Goal: Book appointment/travel/reservation

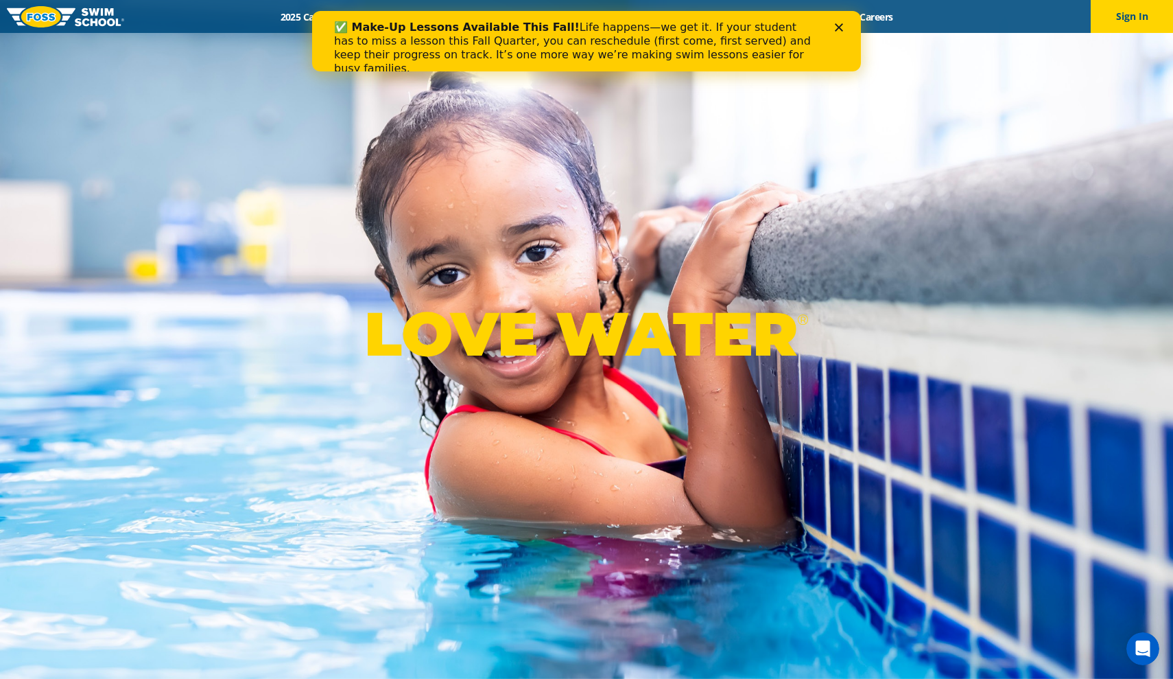
click at [841, 27] on icon "Close" at bounding box center [839, 27] width 8 height 8
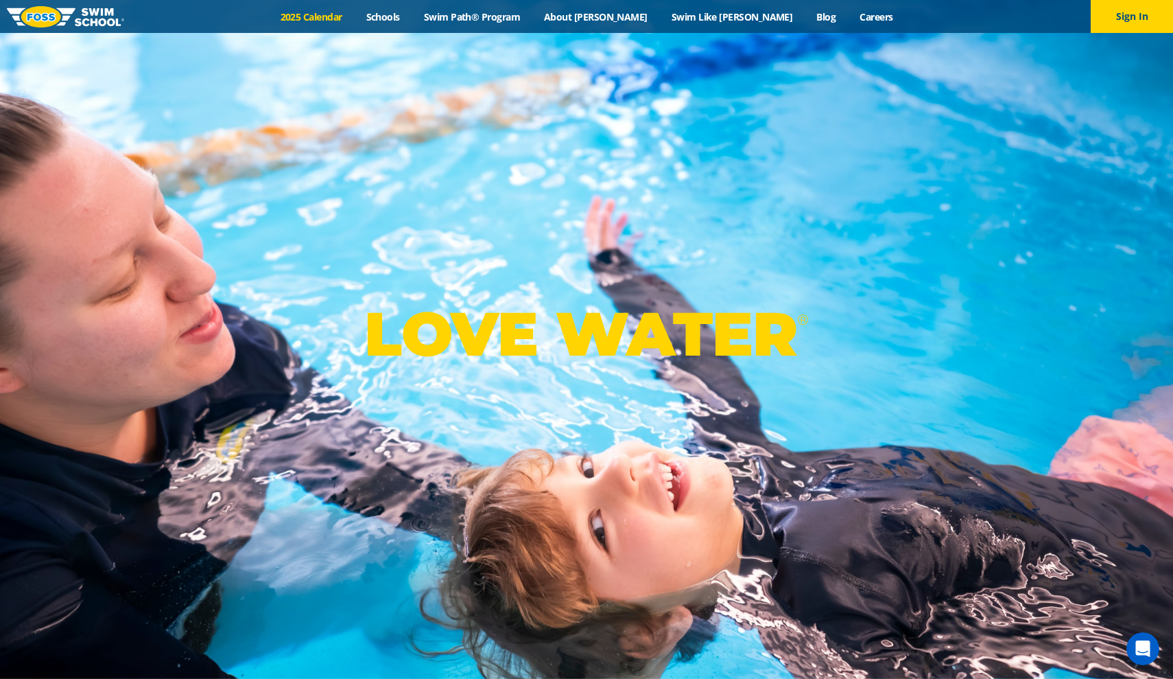
click at [354, 16] on link "2025 Calendar" at bounding box center [311, 16] width 86 height 13
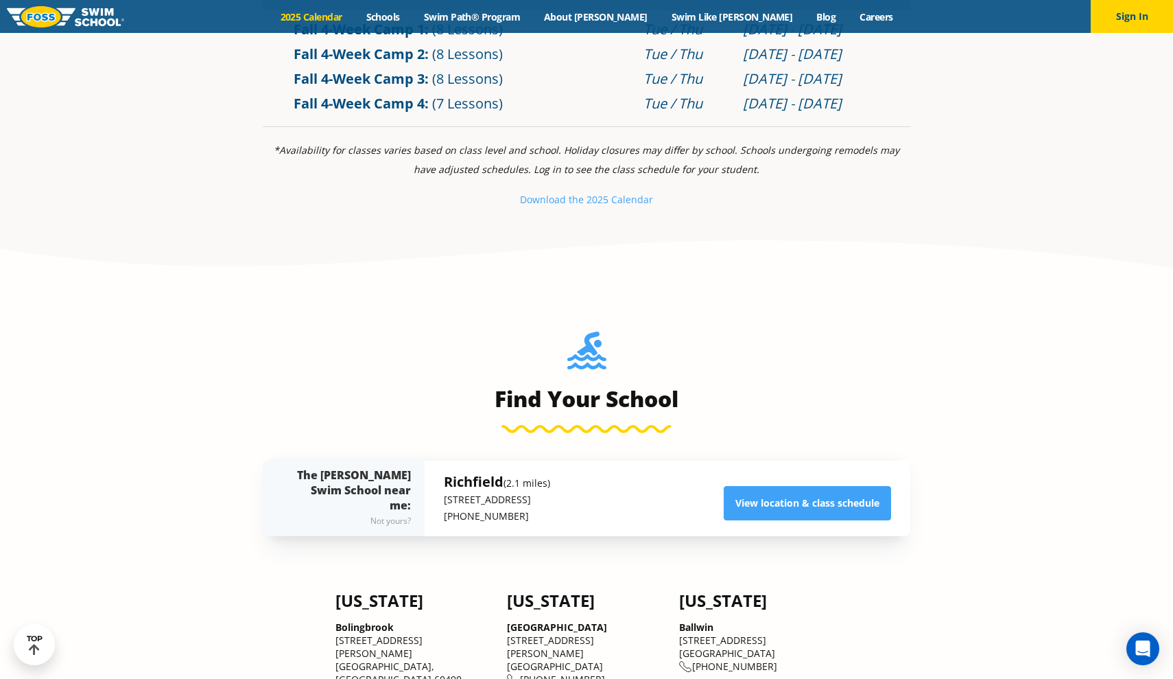
scroll to position [829, 0]
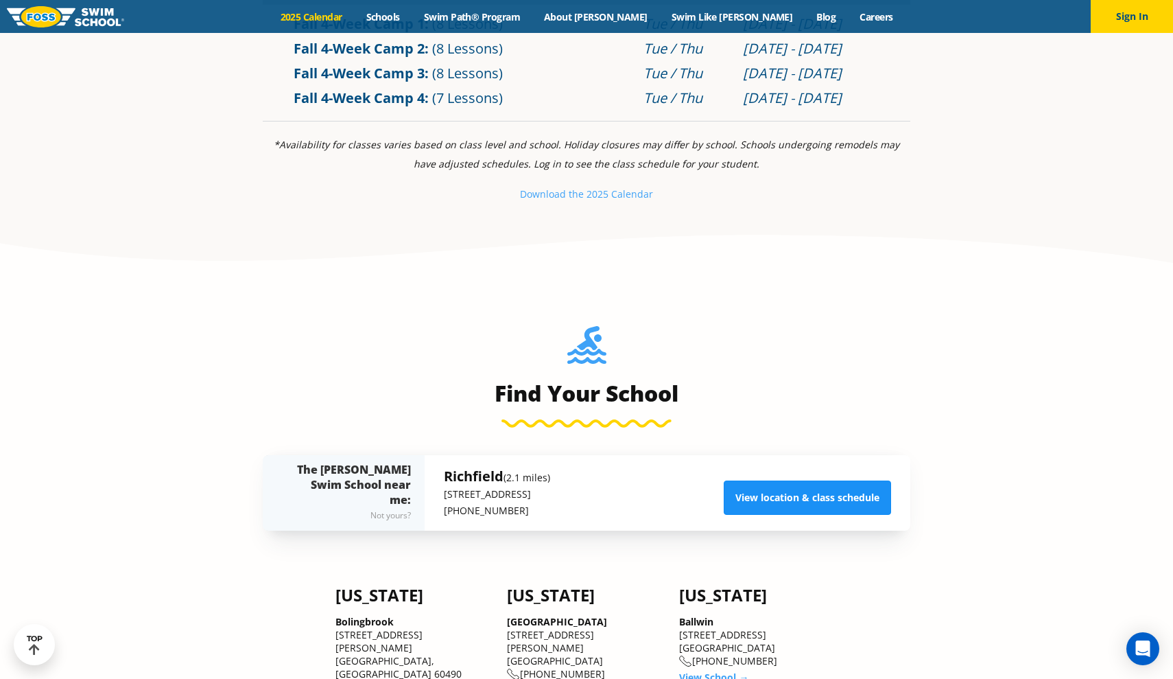
click at [739, 495] on link "View location & class schedule" at bounding box center [807, 497] width 167 height 34
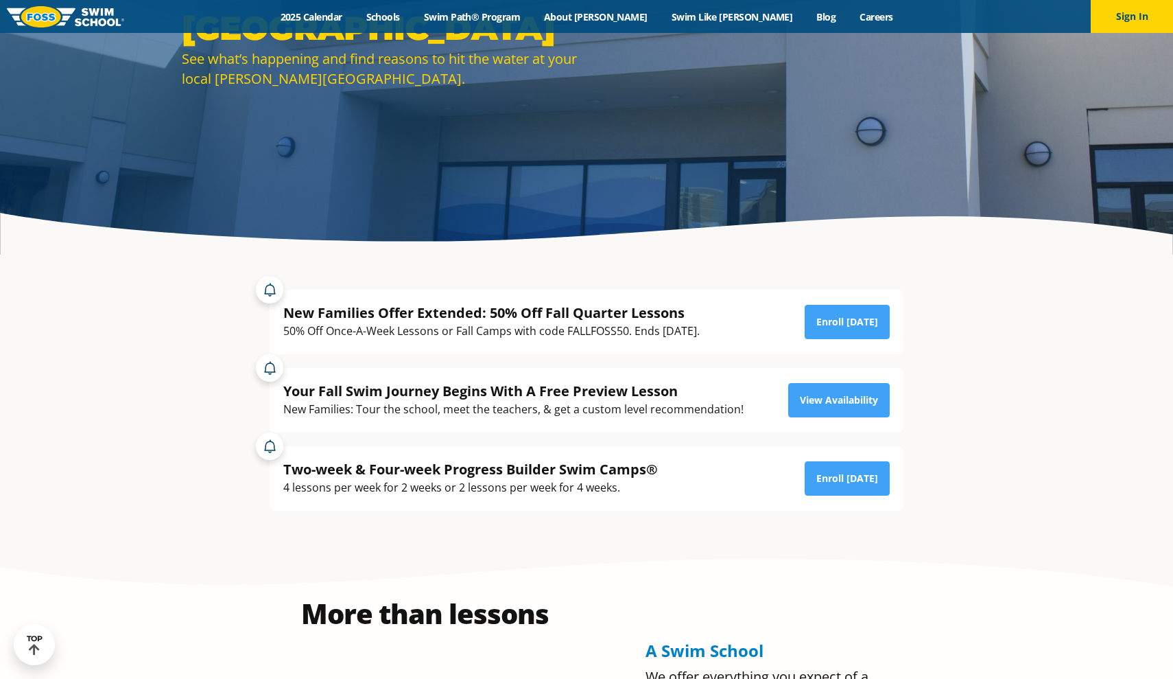
scroll to position [220, 0]
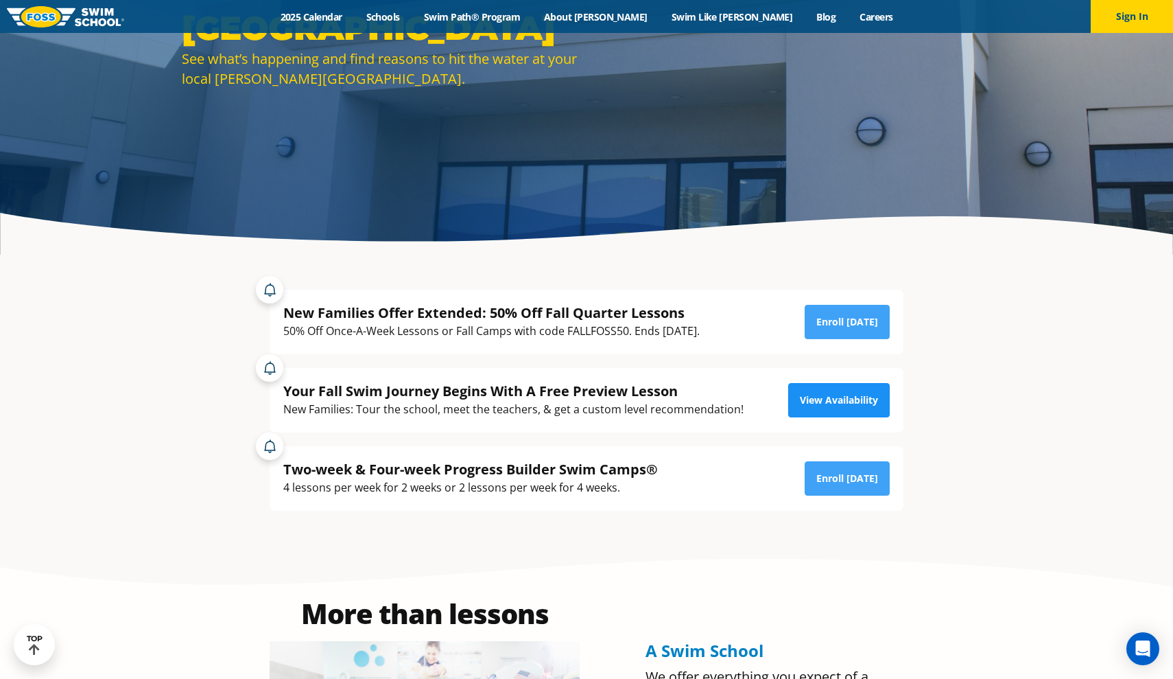
click at [804, 406] on link "View Availability" at bounding box center [839, 400] width 102 height 34
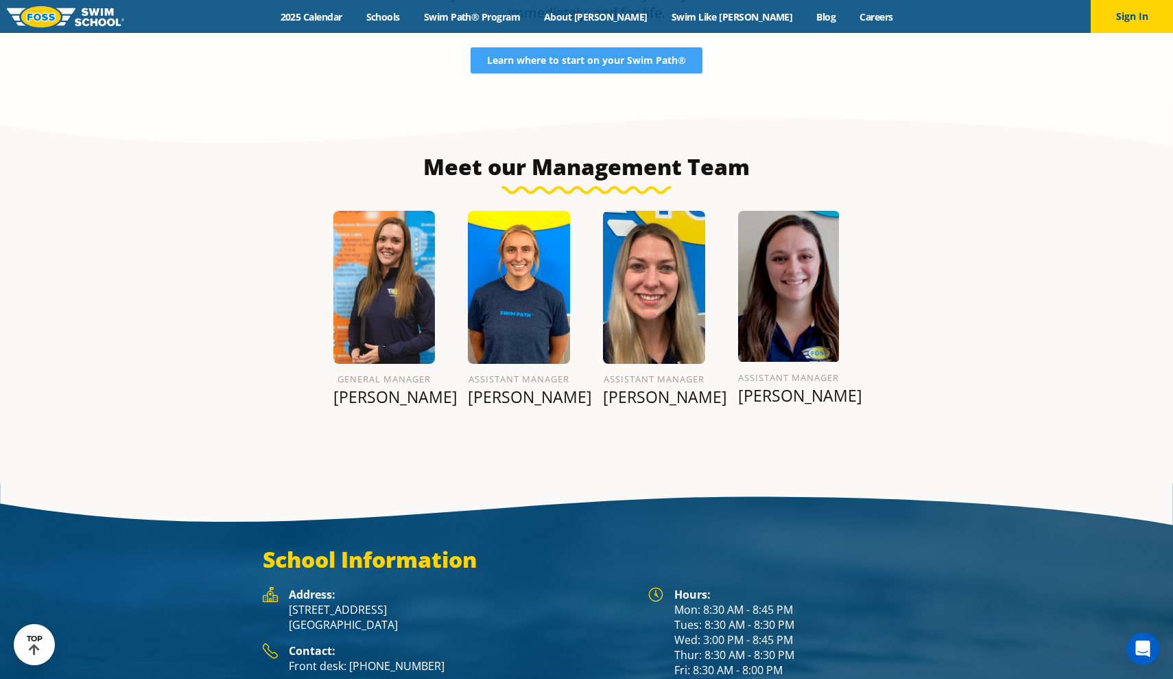
scroll to position [1475, 0]
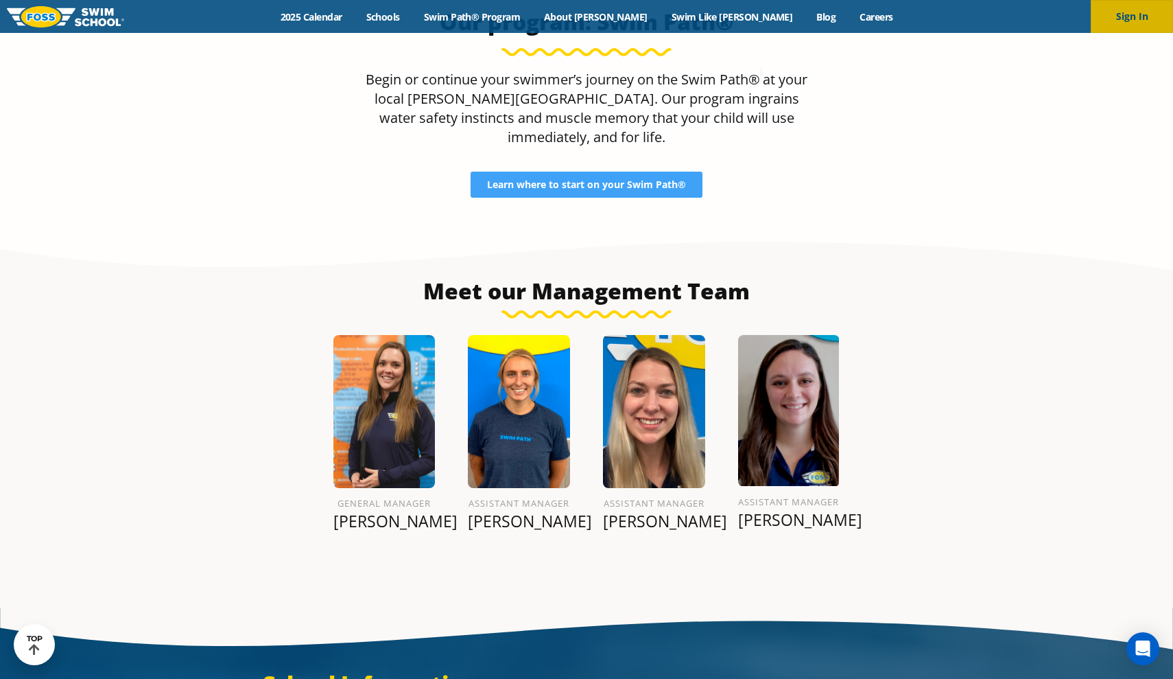
click at [1120, 21] on button "Sign In" at bounding box center [1132, 16] width 82 height 33
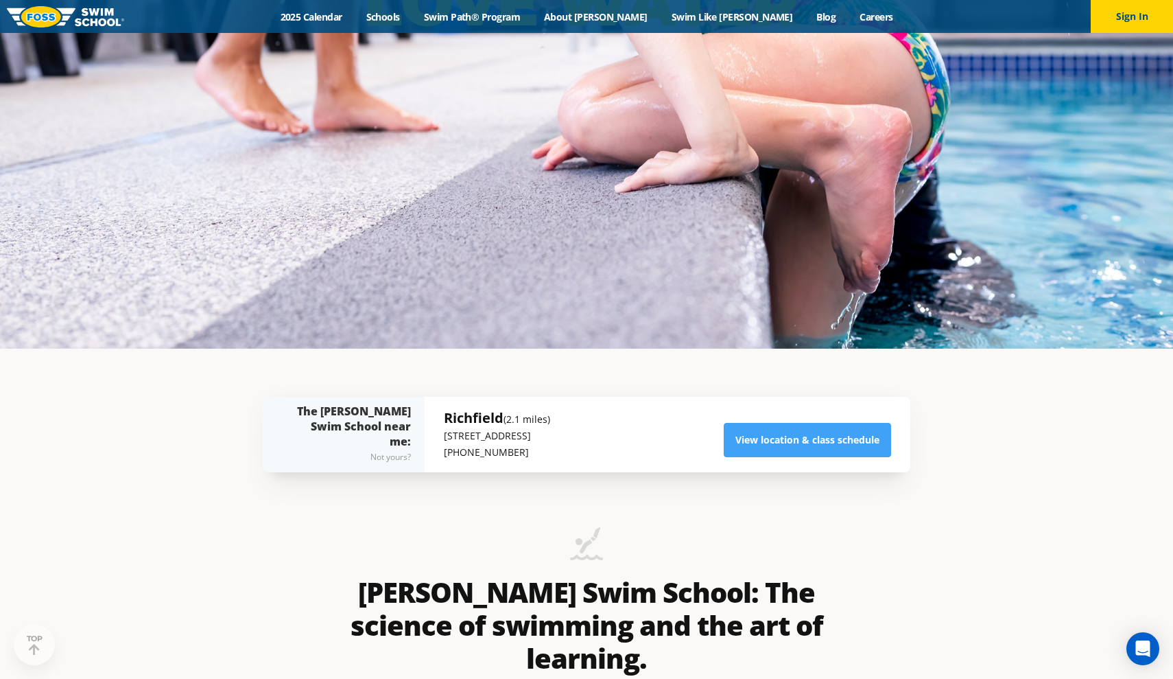
scroll to position [358, 0]
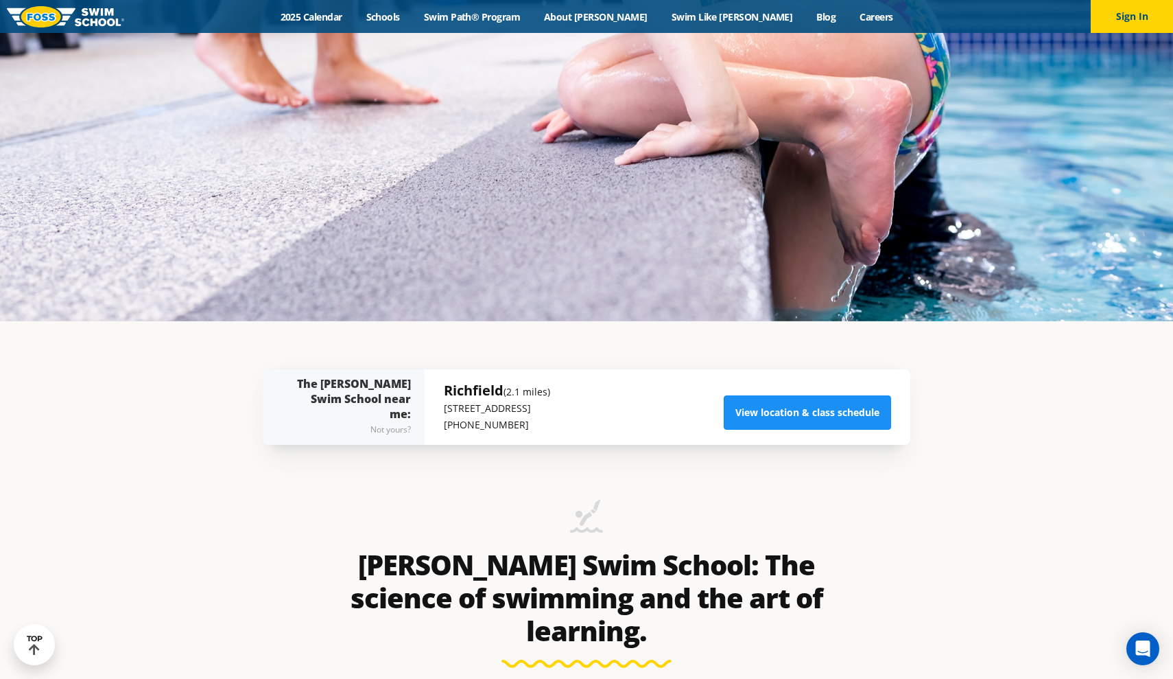
click at [815, 417] on link "View location & class schedule" at bounding box center [807, 412] width 167 height 34
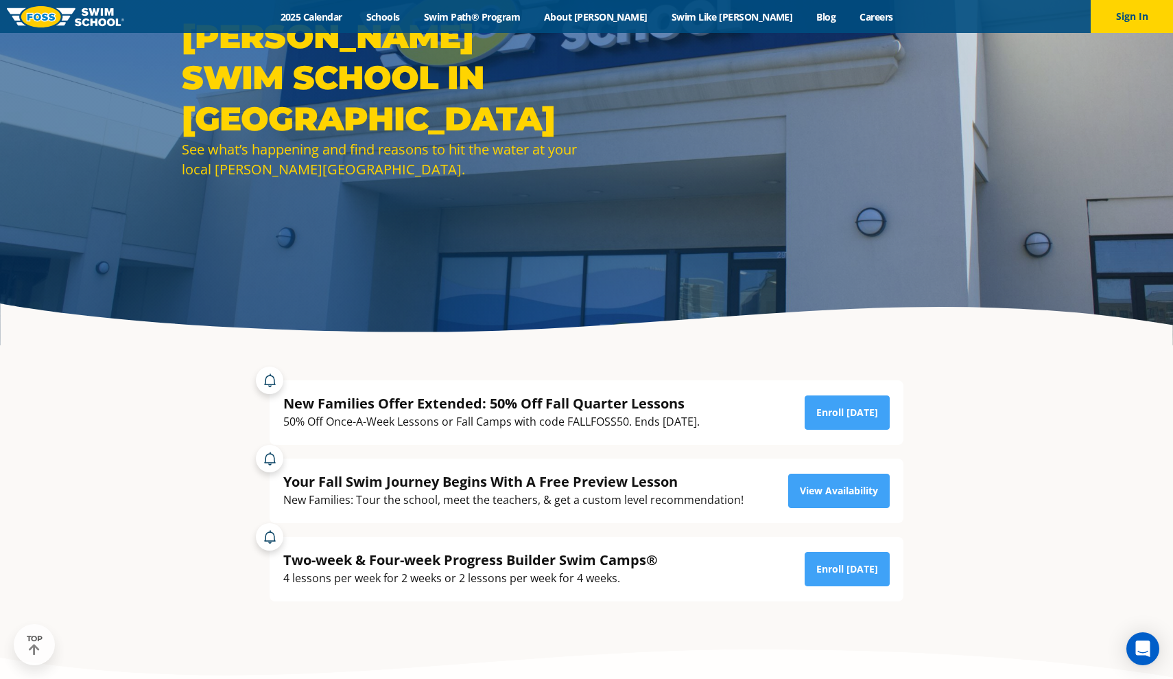
scroll to position [150, 0]
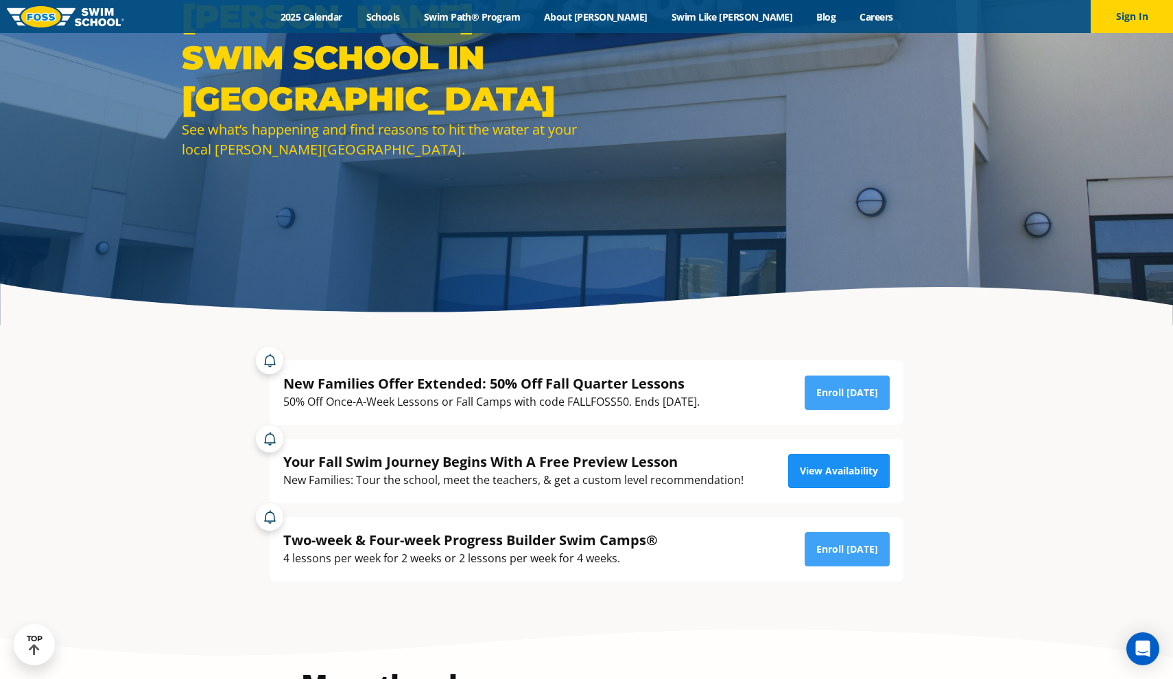
click at [839, 468] on link "View Availability" at bounding box center [839, 471] width 102 height 34
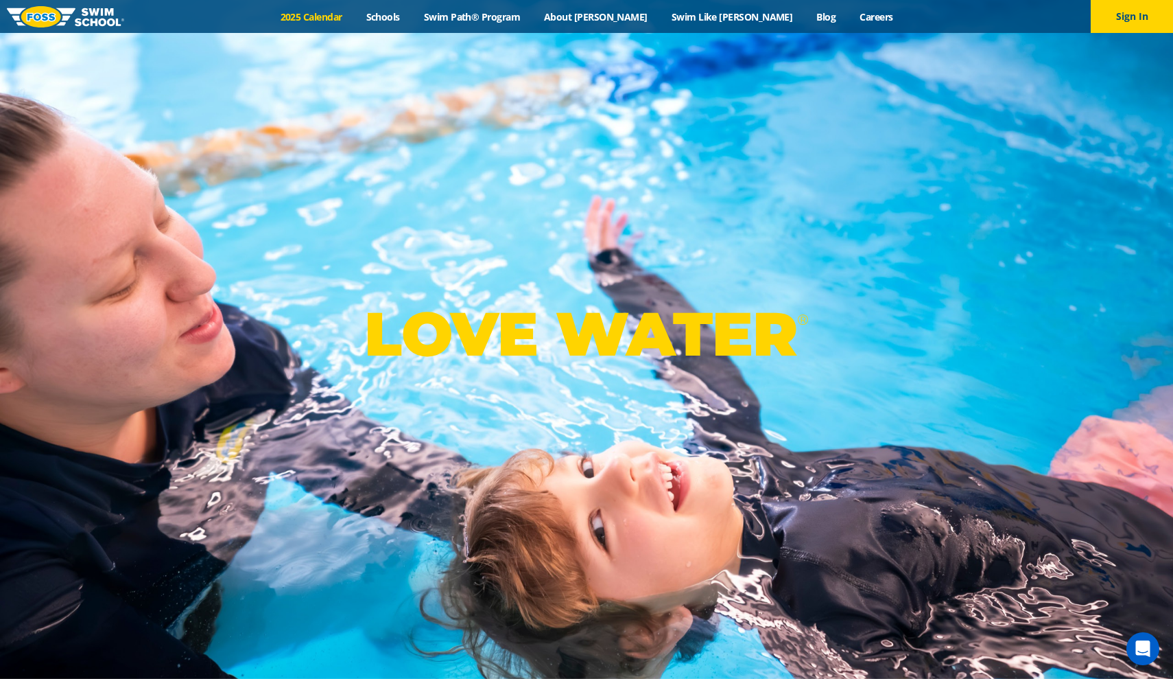
click at [354, 14] on link "2025 Calendar" at bounding box center [311, 16] width 86 height 13
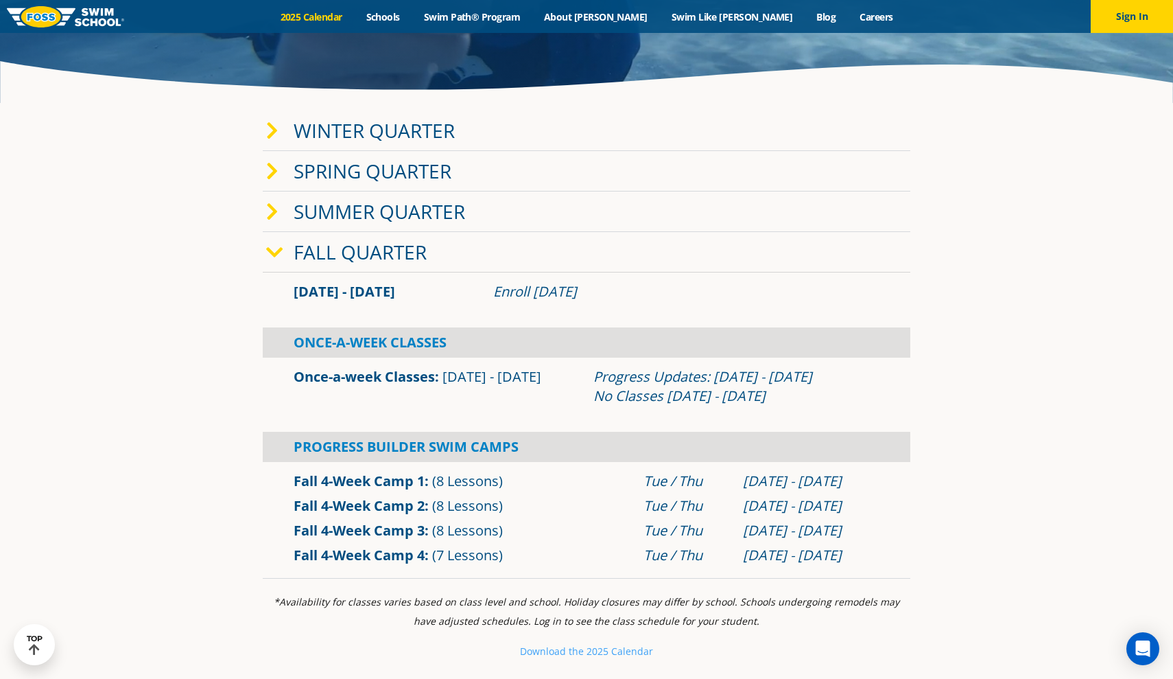
scroll to position [375, 0]
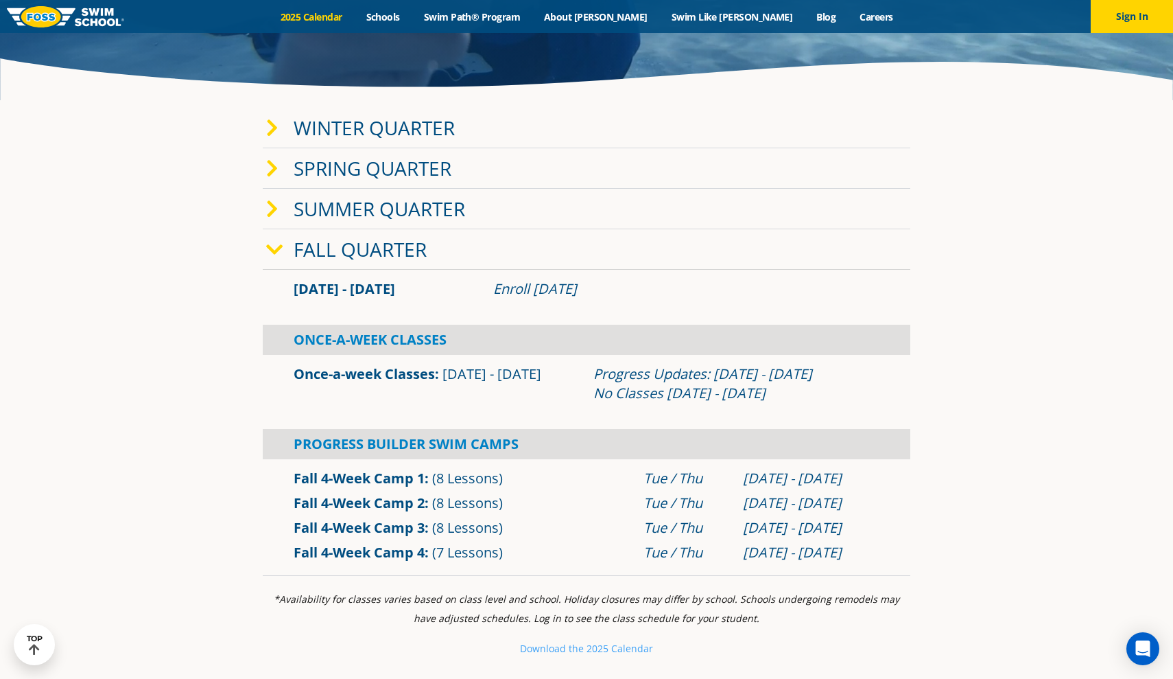
click at [424, 374] on link "Once-a-week Classes" at bounding box center [364, 373] width 141 height 19
